Goal: Complete application form: Complete application form

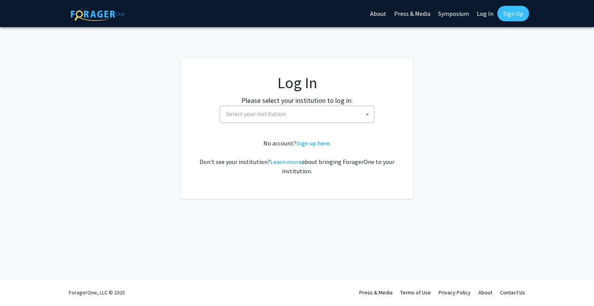
click at [345, 110] on span "Select your institution" at bounding box center [298, 114] width 151 height 16
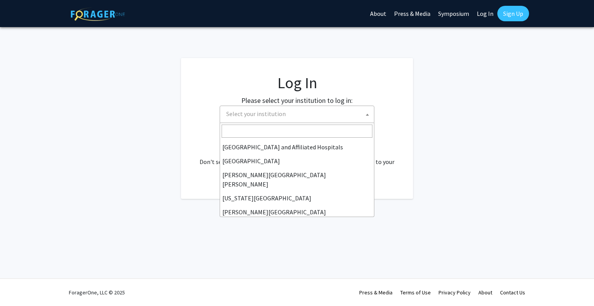
scroll to position [125, 0]
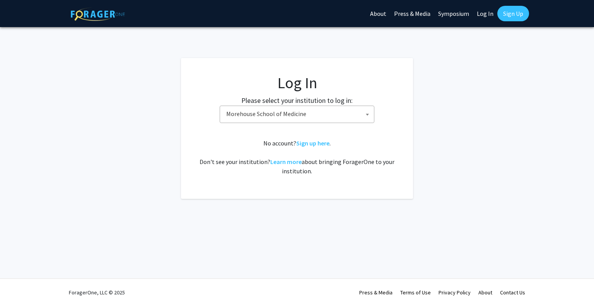
click at [328, 113] on span "Morehouse School of Medicine" at bounding box center [298, 114] width 151 height 16
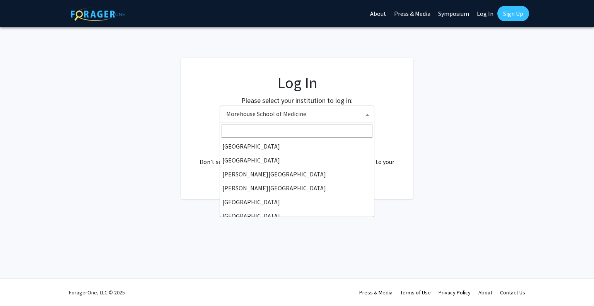
scroll to position [181, 0]
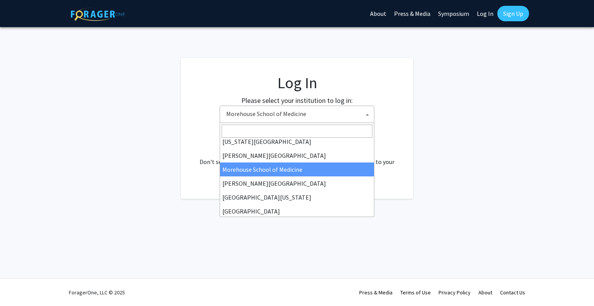
select select "28"
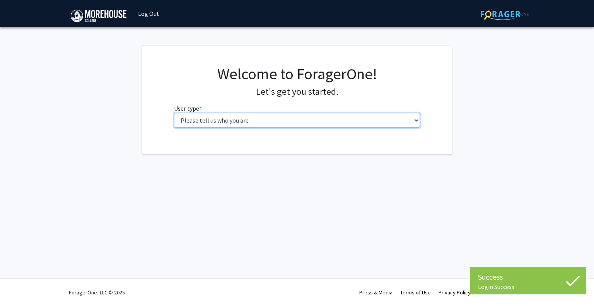
click at [330, 119] on select "Please tell us who you are Undergraduate Student Master's Student Doctoral Cand…" at bounding box center [297, 120] width 246 height 15
select select "1: undergrad"
click at [174, 113] on select "Please tell us who you are Undergraduate Student Master's Student Doctoral Cand…" at bounding box center [297, 120] width 246 height 15
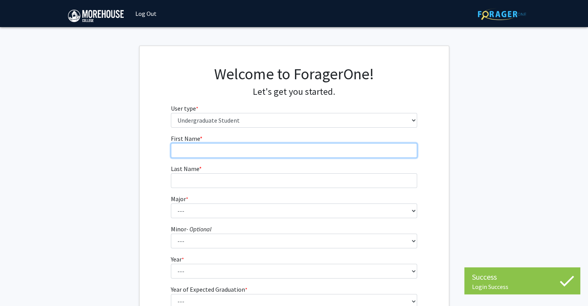
click at [317, 149] on input "First Name * required" at bounding box center [294, 150] width 246 height 15
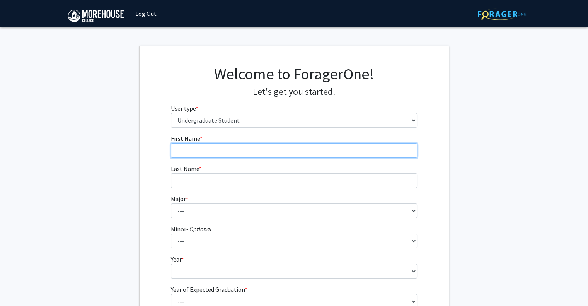
type input "Elijah"
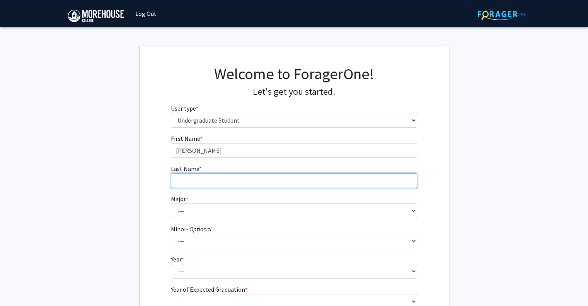
type input "Lusk"
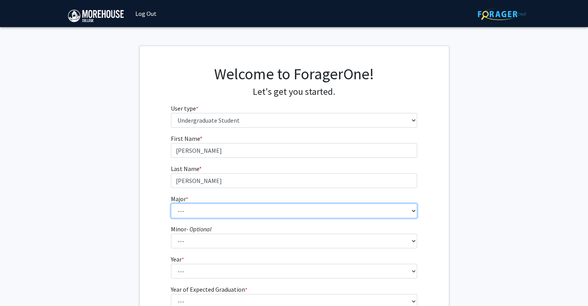
click at [266, 209] on select "--- Africana Studies Applied Physics Art History Art Studies Biology Business A…" at bounding box center [294, 210] width 246 height 15
select select "5: 2095"
click at [171, 203] on select "--- Africana Studies Applied Physics Art History Art Studies Biology Business A…" at bounding box center [294, 210] width 246 height 15
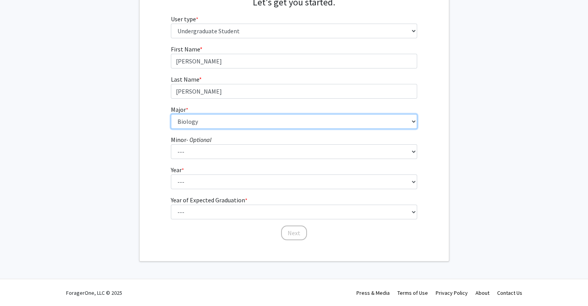
scroll to position [85, 0]
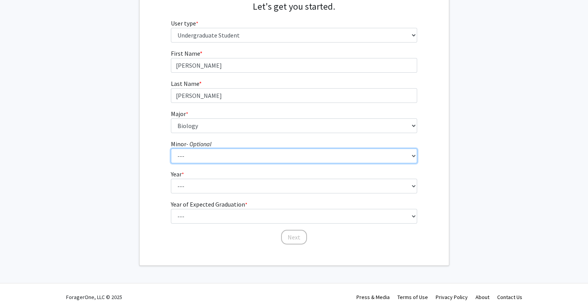
click at [256, 158] on select "--- Accounting Africana Studies Art Art History Biology Business Administration…" at bounding box center [294, 155] width 246 height 15
select select "13: 1647"
click at [171, 148] on select "--- Accounting Africana Studies Art Art History Biology Business Administration…" at bounding box center [294, 155] width 246 height 15
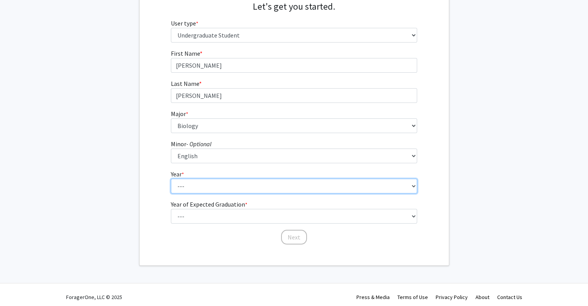
click at [199, 186] on select "--- First-year Sophomore Junior Senior Postbaccalaureate Certificate" at bounding box center [294, 186] width 246 height 15
select select "2: sophomore"
click at [171, 179] on select "--- First-year Sophomore Junior Senior Postbaccalaureate Certificate" at bounding box center [294, 186] width 246 height 15
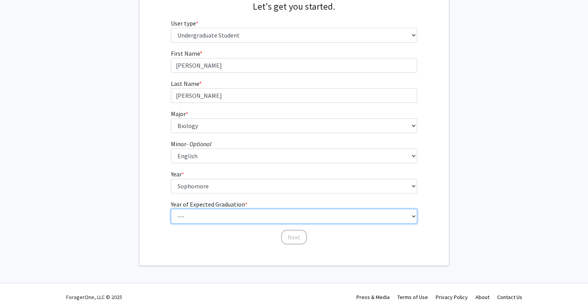
click at [198, 218] on select "--- 2025 2026 2027 2028 2029 2030 2031 2032 2033 2034" at bounding box center [294, 216] width 246 height 15
select select "4: 2028"
click at [171, 209] on select "--- 2025 2026 2027 2028 2029 2030 2031 2032 2033 2034" at bounding box center [294, 216] width 246 height 15
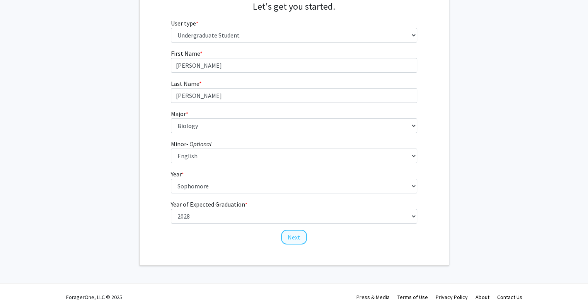
click at [294, 241] on button "Next" at bounding box center [294, 237] width 26 height 15
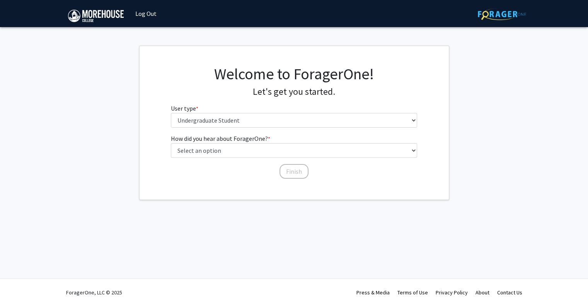
scroll to position [0, 0]
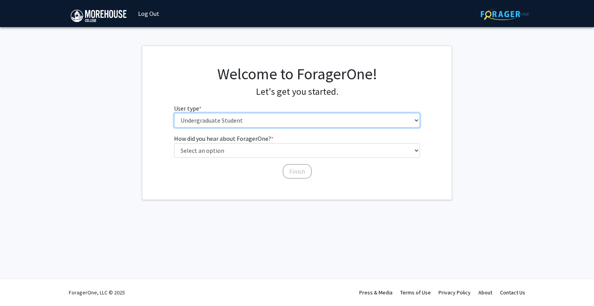
click at [323, 122] on select "Please tell us who you are Undergraduate Student Master's Student Doctoral Cand…" at bounding box center [297, 120] width 246 height 15
click at [174, 113] on select "Please tell us who you are Undergraduate Student Master's Student Doctoral Cand…" at bounding box center [297, 120] width 246 height 15
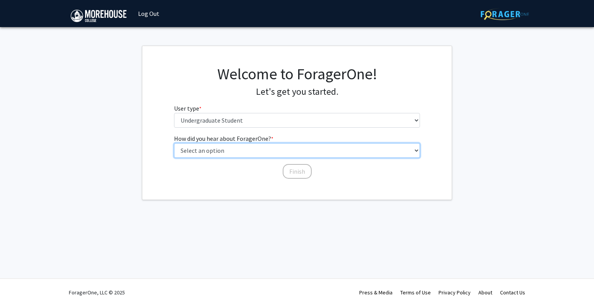
click at [294, 153] on select "Select an option Peer/student recommendation Faculty/staff recommendation Unive…" at bounding box center [297, 150] width 246 height 15
select select "2: faculty_recommendation"
click at [174, 143] on select "Select an option Peer/student recommendation Faculty/staff recommendation Unive…" at bounding box center [297, 150] width 246 height 15
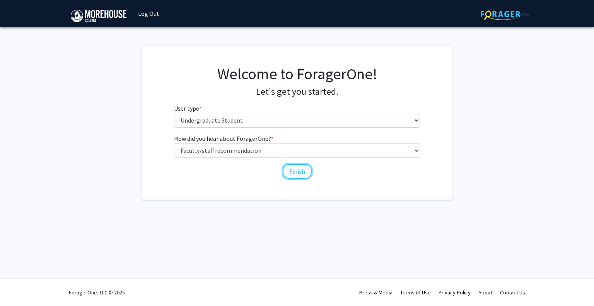
click at [296, 170] on button "Finish" at bounding box center [296, 171] width 29 height 15
